Goal: Navigation & Orientation: Find specific page/section

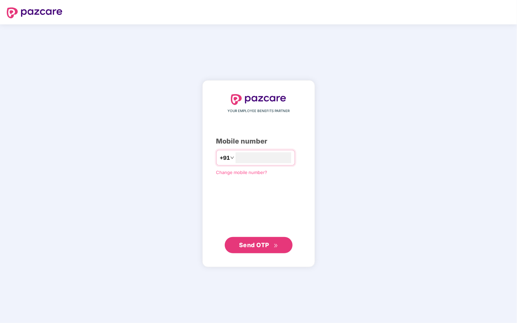
type input "**********"
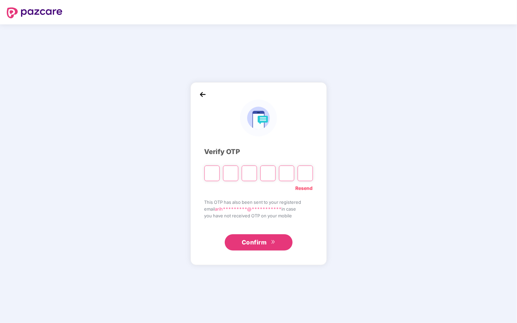
type input "*"
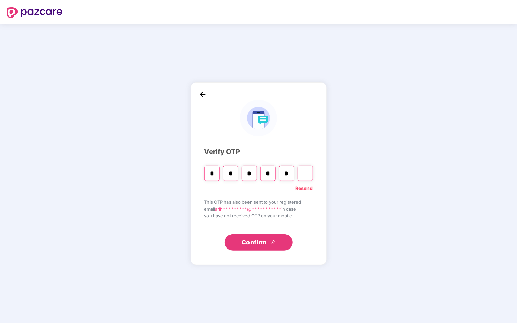
type input "*"
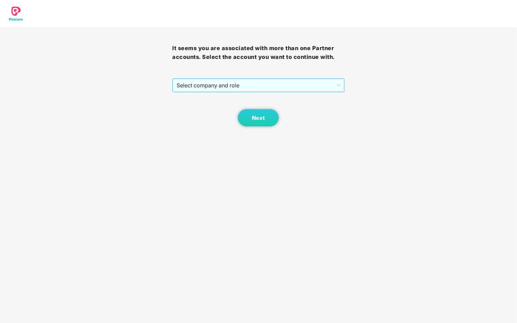
click at [332, 81] on span "Select company and role" at bounding box center [258, 85] width 163 height 13
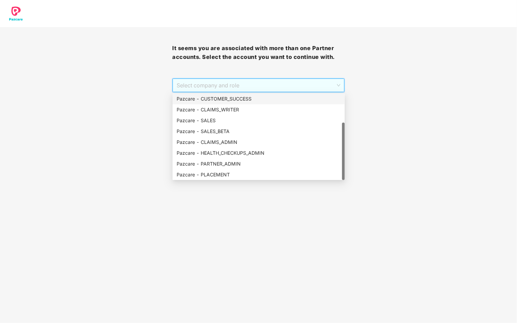
scroll to position [43, 0]
click at [272, 165] on div "Pazcare - PARTNER_ADMIN" at bounding box center [259, 163] width 164 height 7
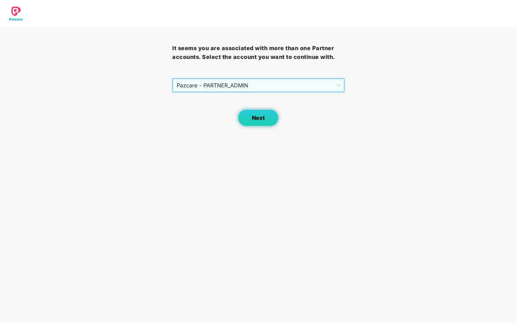
click at [269, 120] on button "Next" at bounding box center [258, 118] width 41 height 17
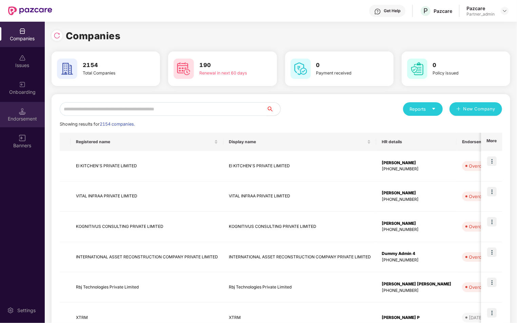
click at [27, 123] on div "Endorsement" at bounding box center [22, 114] width 45 height 25
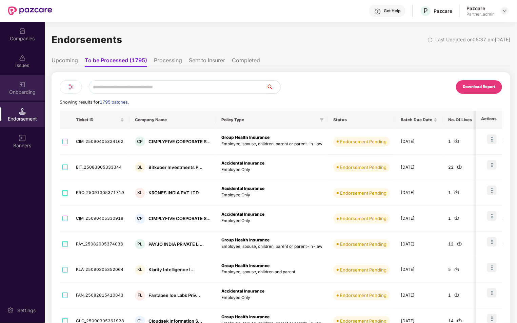
click at [28, 85] on div "Onboarding" at bounding box center [22, 87] width 45 height 25
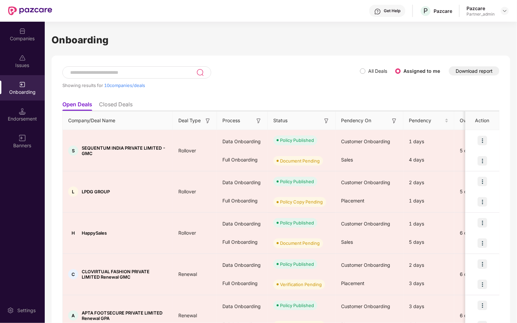
click at [370, 73] on label "All Deals" at bounding box center [377, 71] width 19 height 6
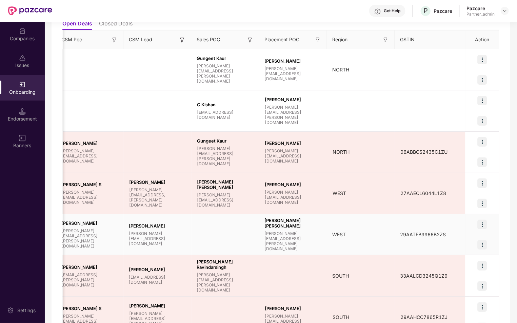
scroll to position [0, 555]
